Goal: Task Accomplishment & Management: Use online tool/utility

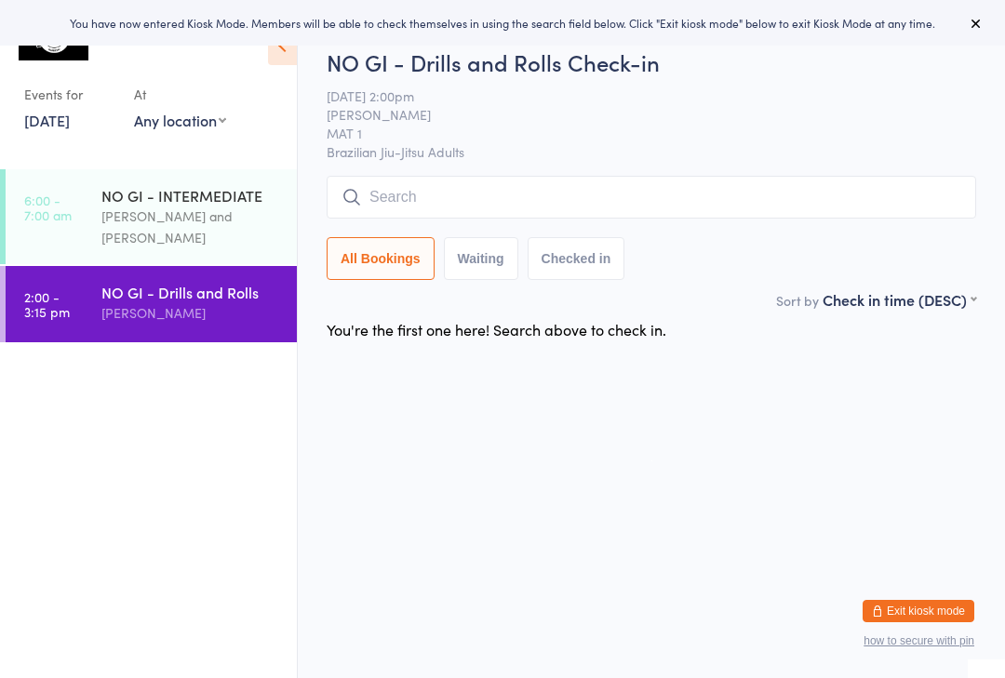
click at [53, 128] on link "[DATE]" at bounding box center [47, 120] width 46 height 20
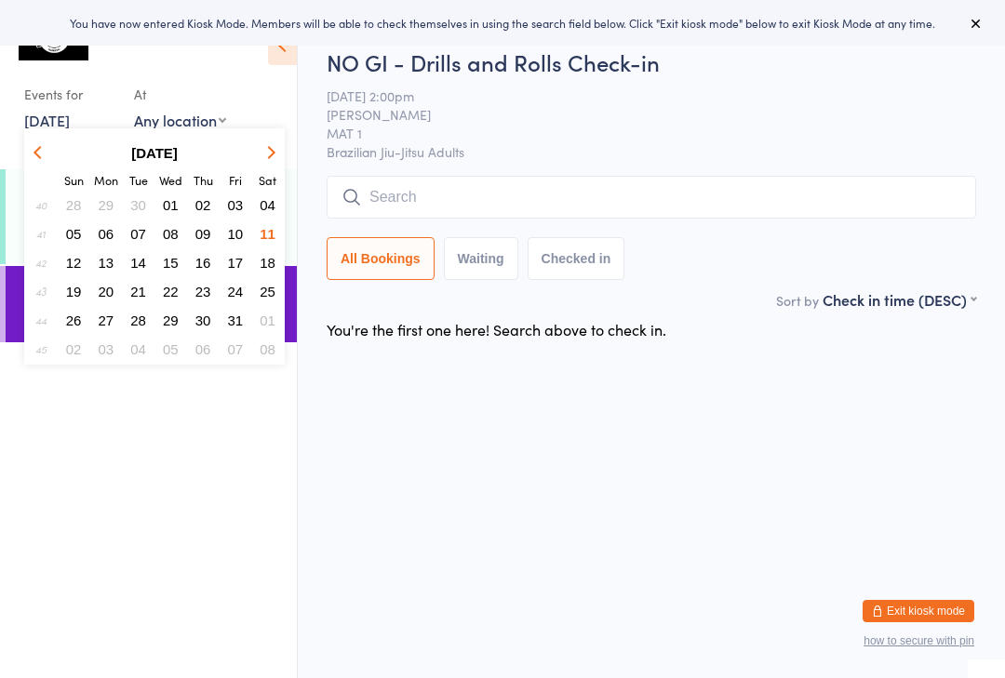
click at [69, 456] on ul "6:00 - 7:00 am NO GI - INTERMEDIATE [PERSON_NAME] and [PERSON_NAME] 2:00 - 3:15…" at bounding box center [148, 423] width 297 height 509
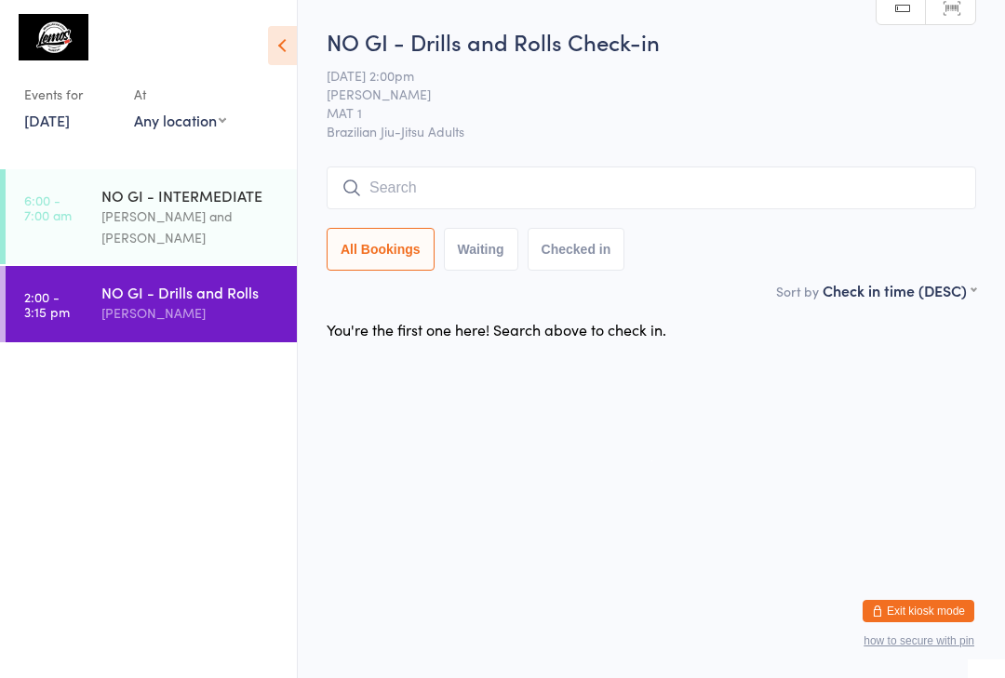
click at [89, 173] on link "6:00 - 7:00 am NO GI - INTERMEDIATE [PERSON_NAME] and [PERSON_NAME]" at bounding box center [151, 216] width 291 height 95
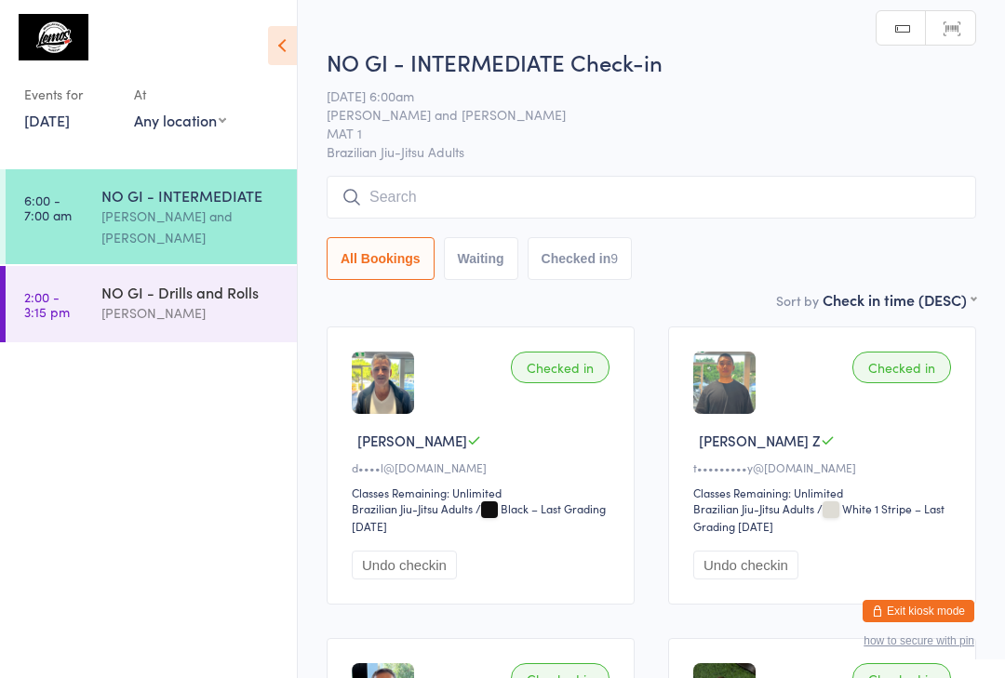
click at [771, 427] on div "Checked in [GEOGRAPHIC_DATA] Z t•••••••••y@[DOMAIN_NAME] Classes Remaining: Unl…" at bounding box center [822, 466] width 308 height 278
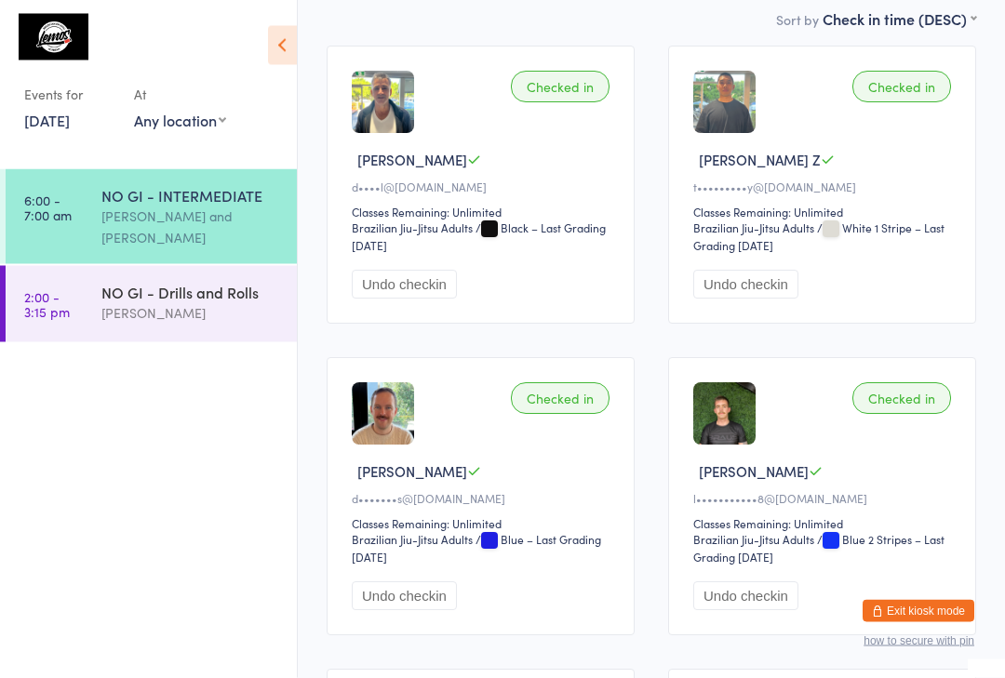
scroll to position [281, 0]
click at [87, 282] on link "2:00 - 3:15 pm NO GI - Drills and Rolls [PERSON_NAME]" at bounding box center [151, 304] width 291 height 76
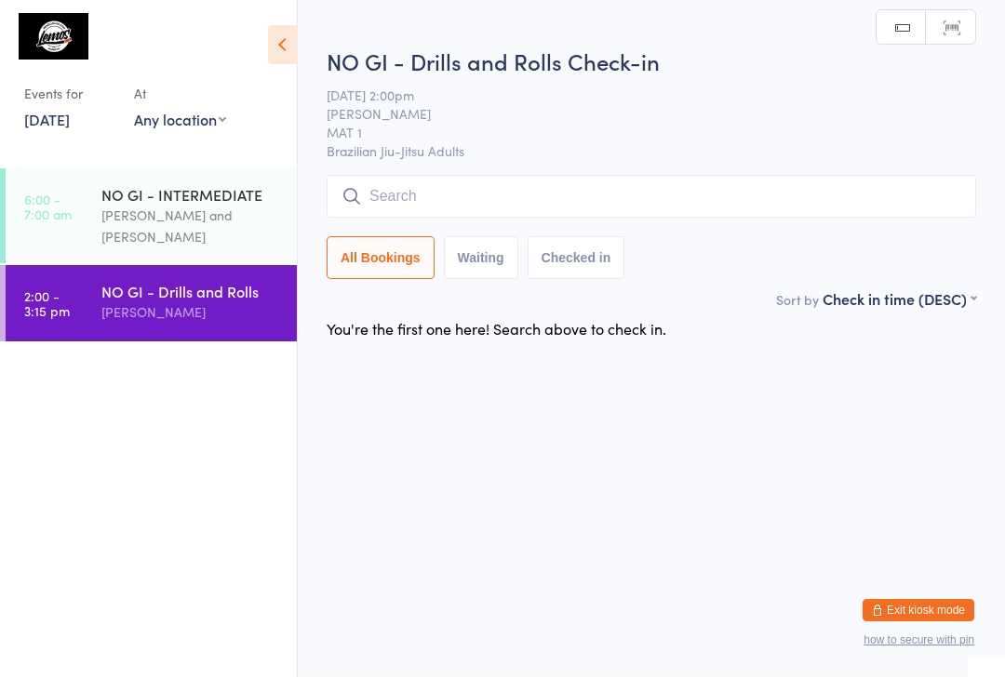
click at [733, 219] on input "search" at bounding box center [651, 197] width 649 height 43
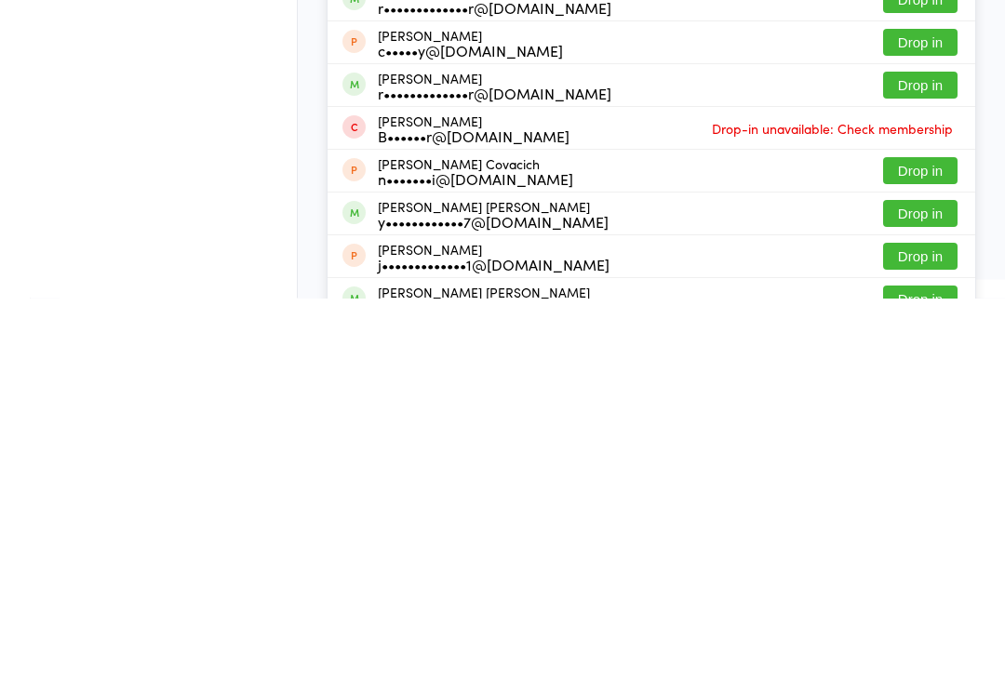
scroll to position [172, 0]
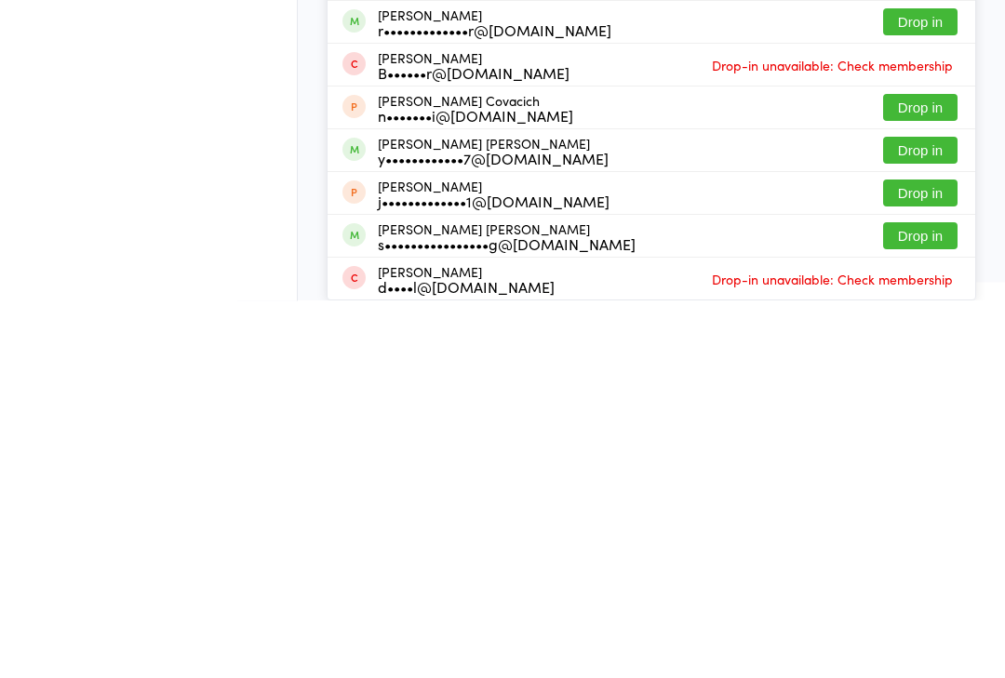
type input "[PERSON_NAME]"
click at [925, 600] on button "Drop in" at bounding box center [920, 613] width 74 height 27
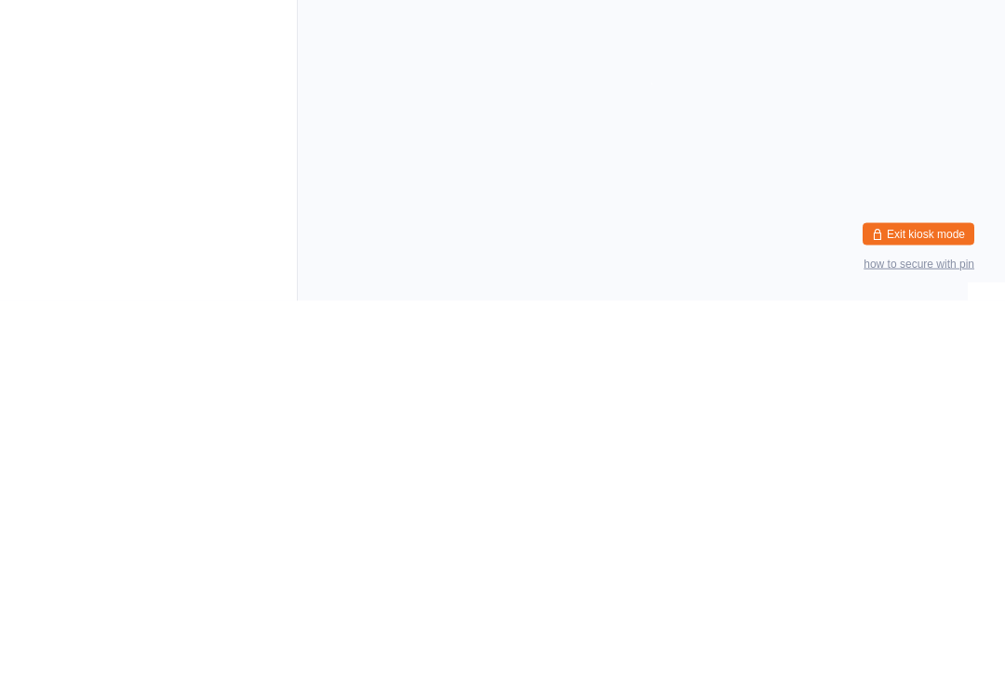
scroll to position [0, 0]
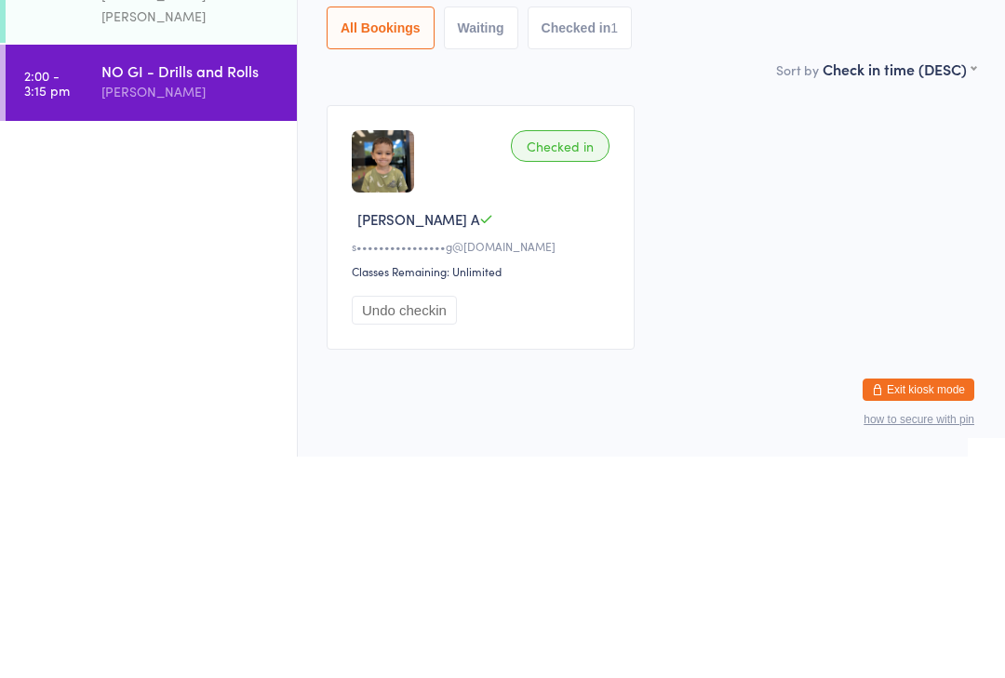
click at [873, 310] on div "Checked in [PERSON_NAME] A s••••••••••••••••g@[DOMAIN_NAME] Classes Remaining: …" at bounding box center [651, 449] width 683 height 278
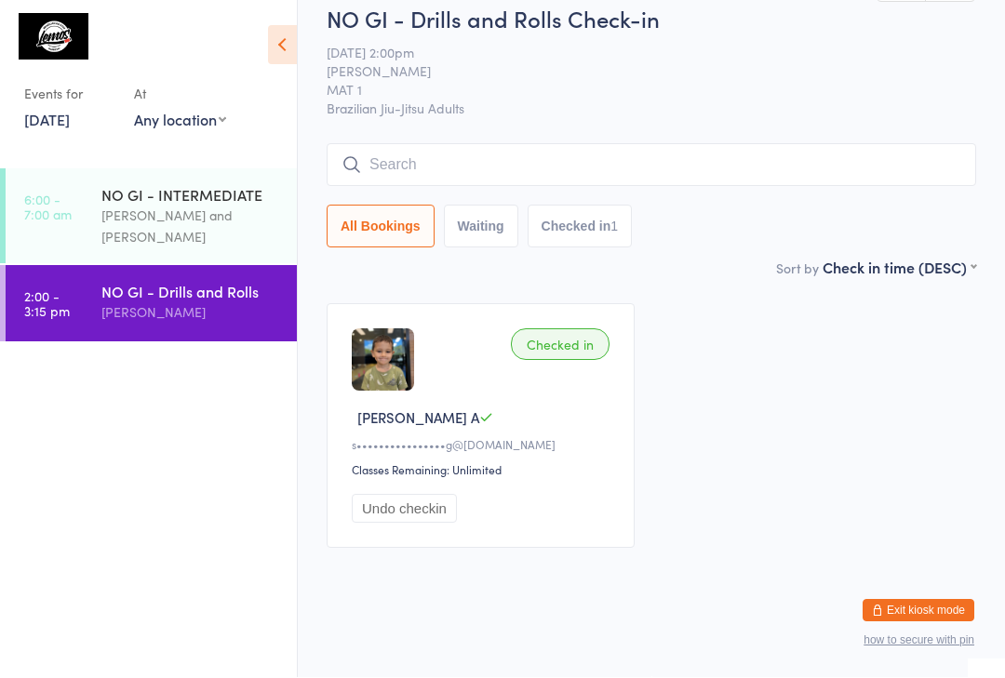
click at [577, 144] on input "search" at bounding box center [651, 165] width 649 height 43
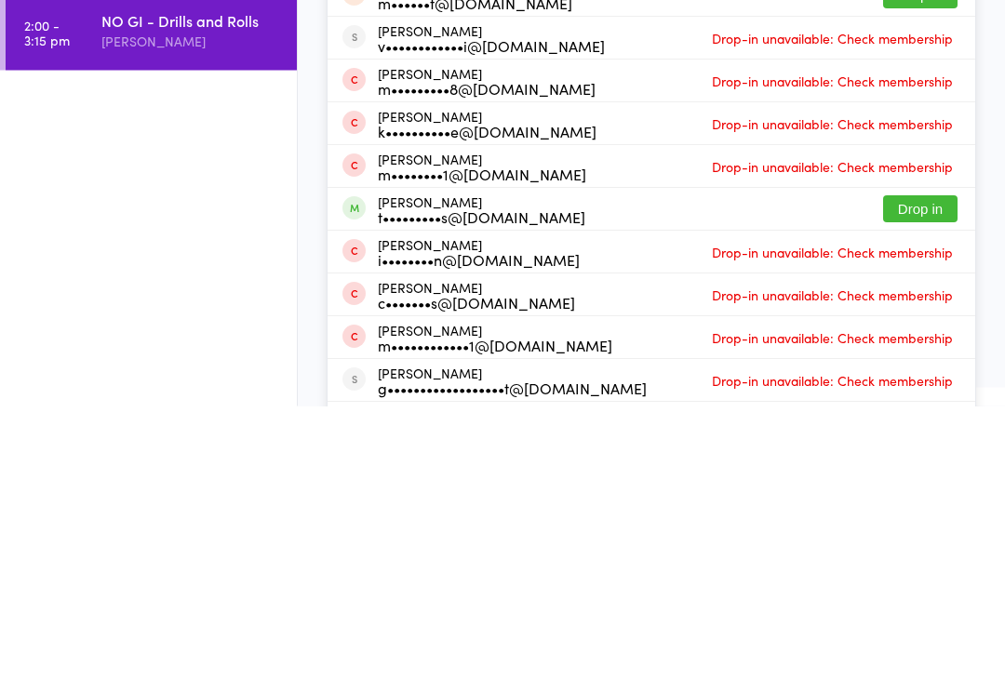
type input "Max"
click at [392, 467] on div "Max Bullos t•••••••••s@[DOMAIN_NAME]" at bounding box center [481, 482] width 207 height 30
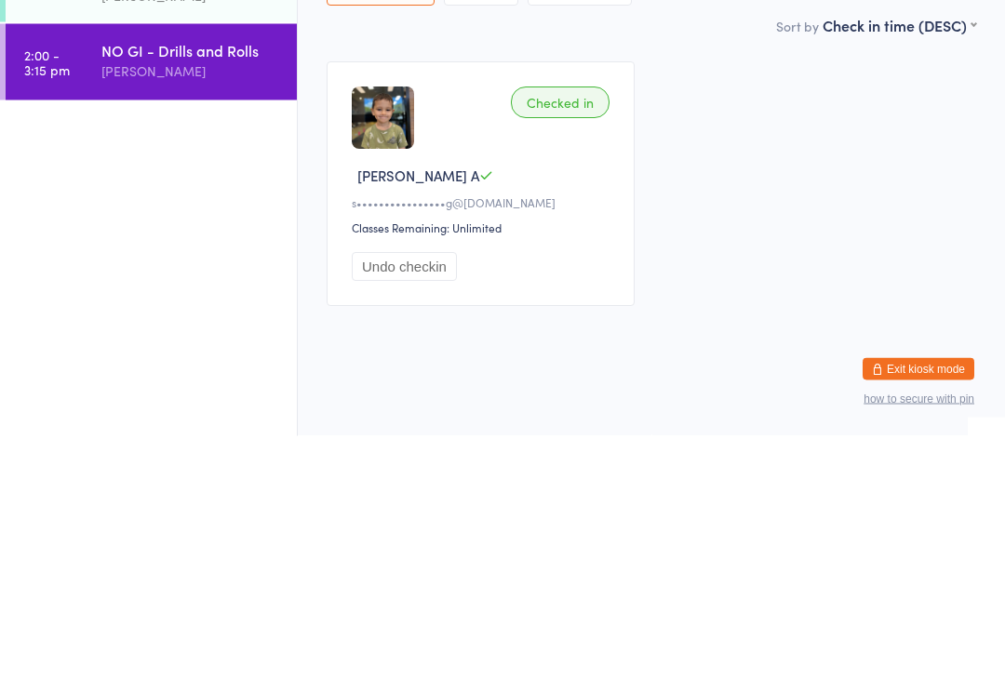
scroll to position [41, 0]
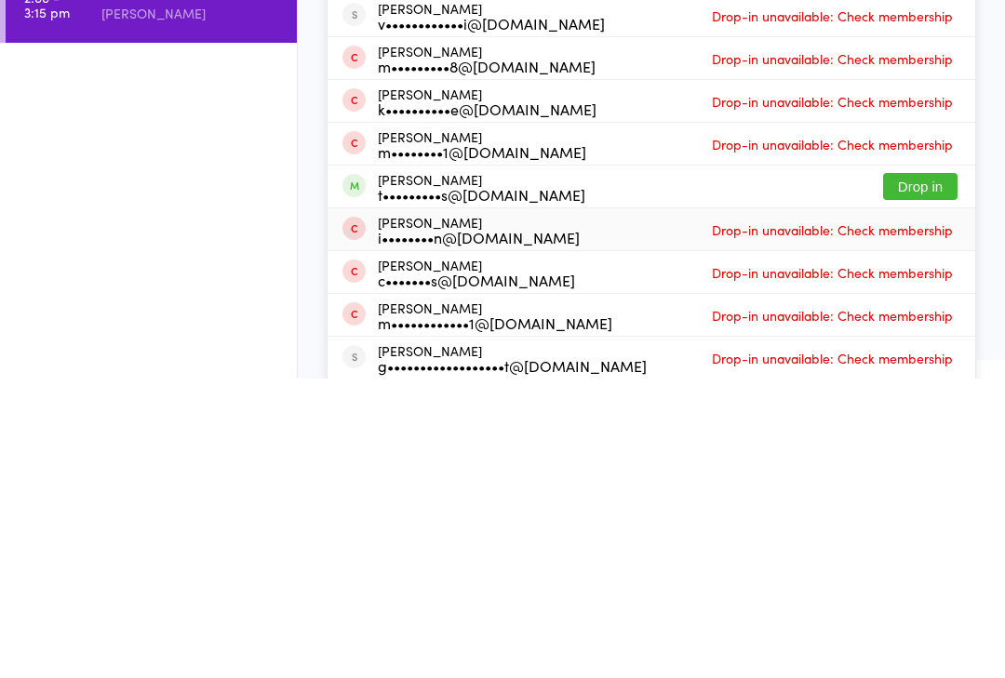
type input "Max"
click at [895, 508] on div "[PERSON_NAME] i••••••••n@[DOMAIN_NAME] Drop-in unavailable: Check membership" at bounding box center [650, 529] width 647 height 42
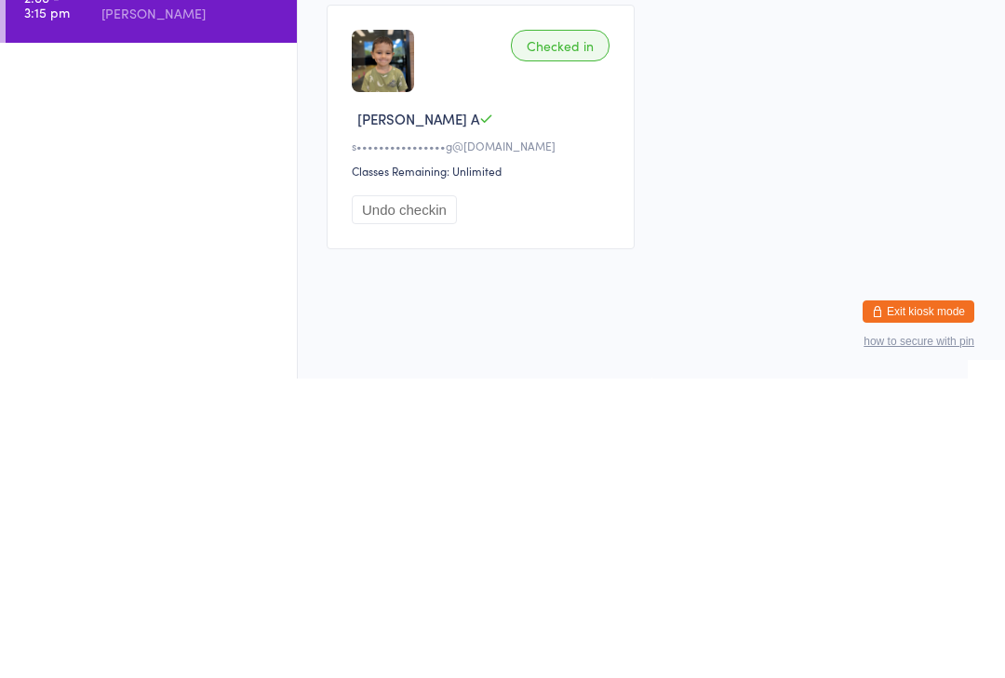
scroll to position [12, 0]
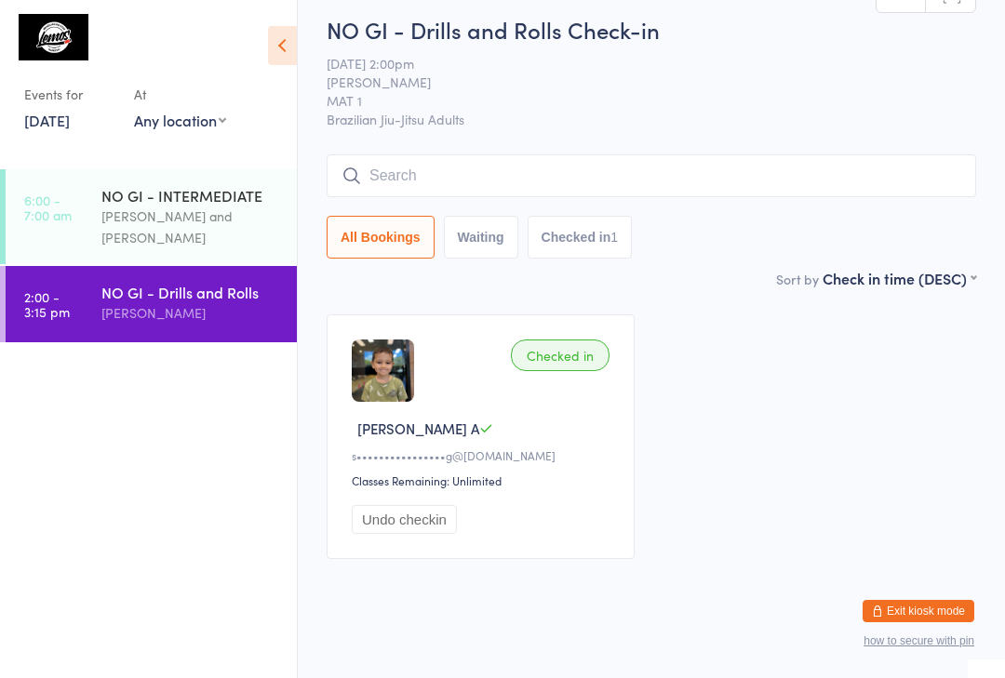
click at [822, 164] on input "search" at bounding box center [651, 175] width 649 height 43
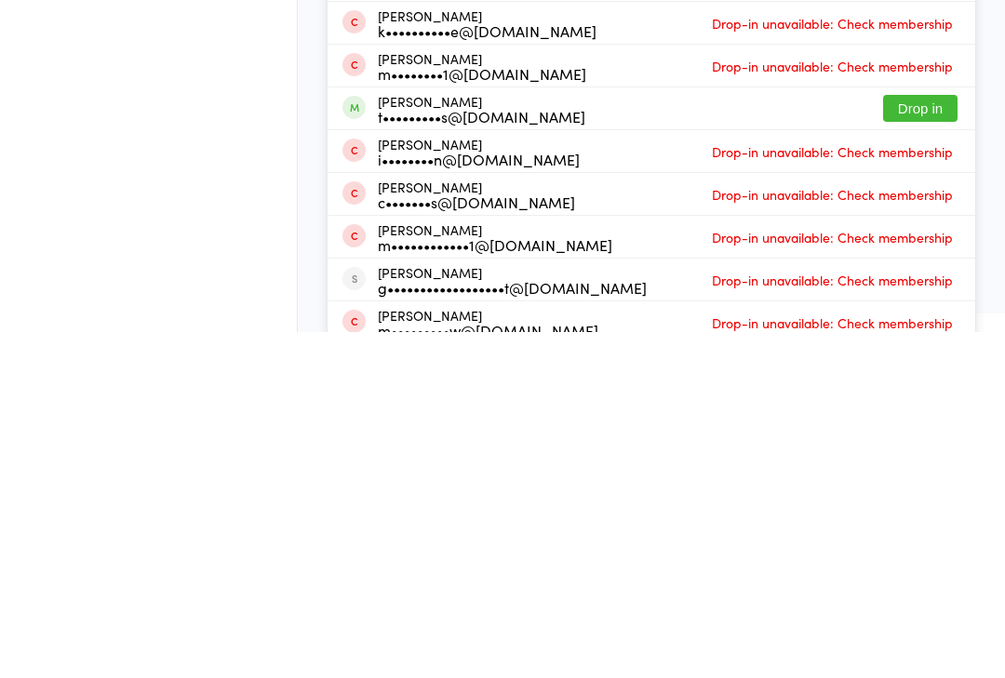
scroll to position [83, 0]
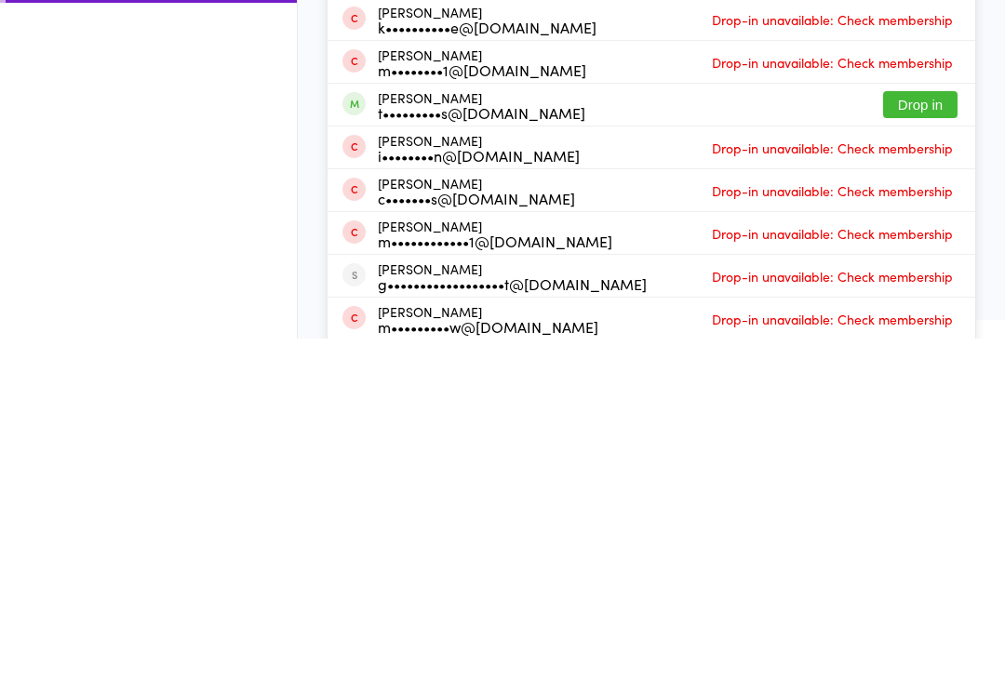
type input "Max"
click at [911, 431] on button "Drop in" at bounding box center [920, 444] width 74 height 27
